Goal: Task Accomplishment & Management: Manage account settings

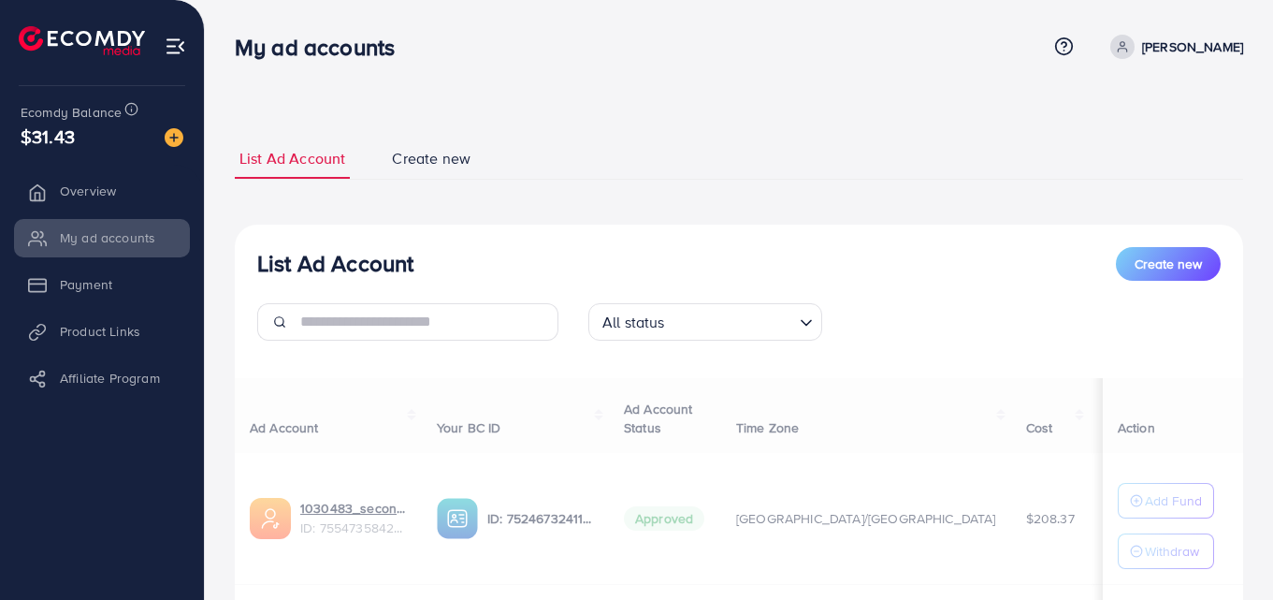
drag, startPoint x: 264, startPoint y: 48, endPoint x: 99, endPoint y: 43, distance: 164.7
click at [99, 43] on div "My ad accounts Help Center Contact Support Term and policy About Us Asad Javed …" at bounding box center [636, 425] width 1273 height 851
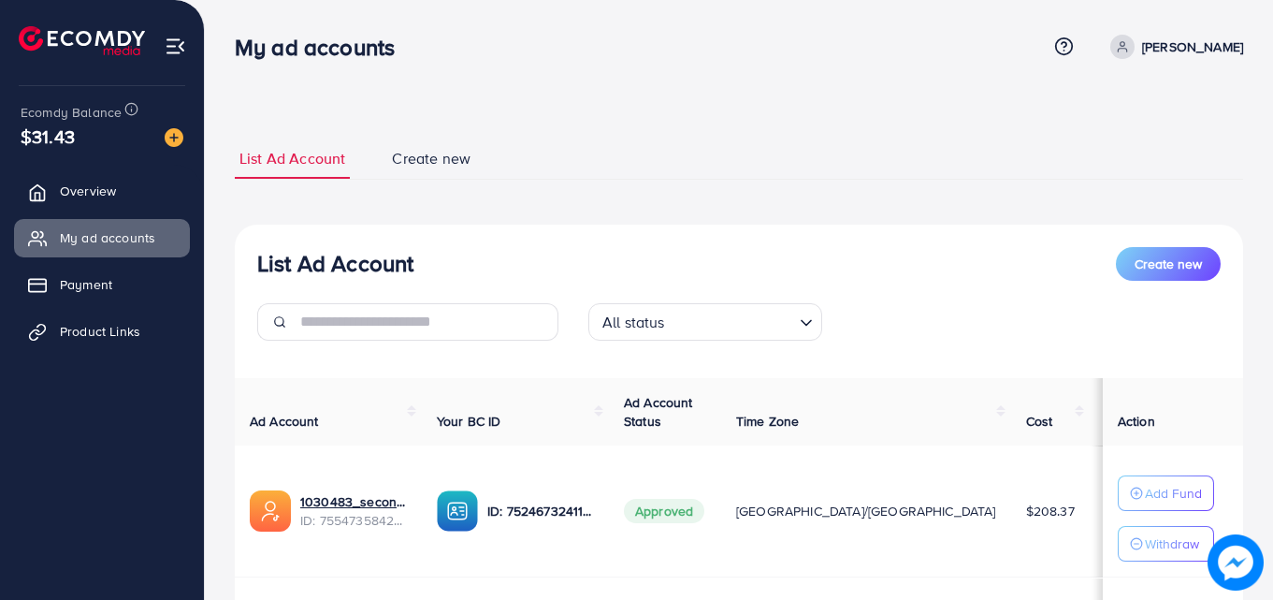
click at [326, 40] on h3 "My ad accounts" at bounding box center [322, 47] width 175 height 27
click at [1145, 483] on p "Add Fund" at bounding box center [1173, 493] width 57 height 22
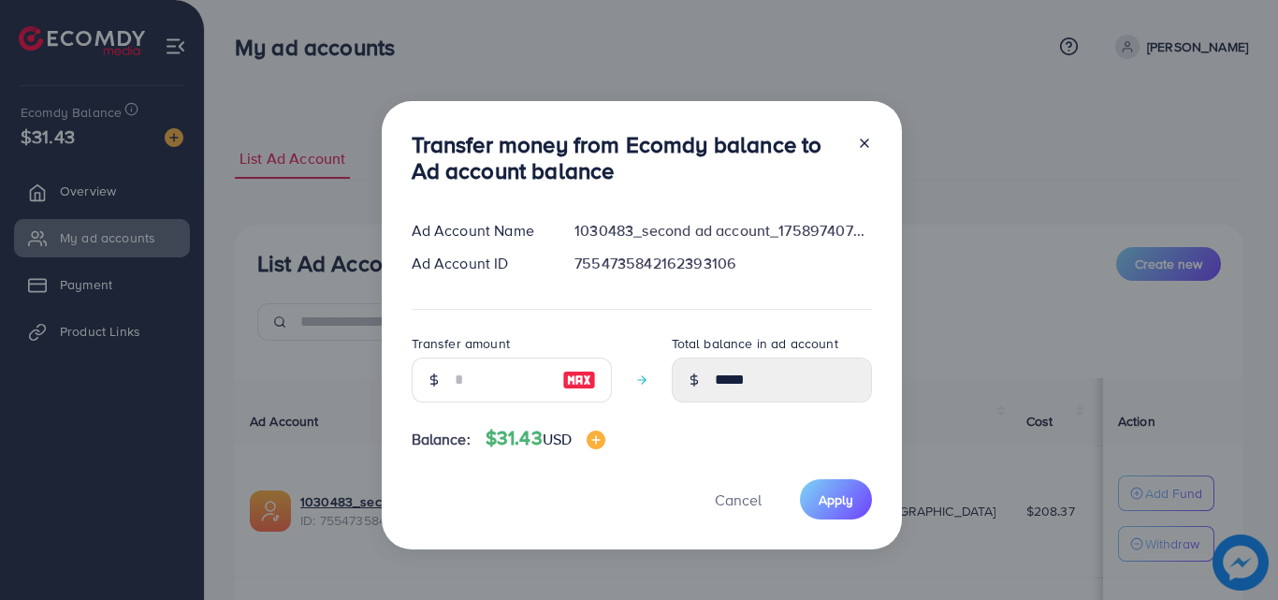
click at [862, 142] on line at bounding box center [864, 142] width 7 height 7
